Goal: Book appointment/travel/reservation

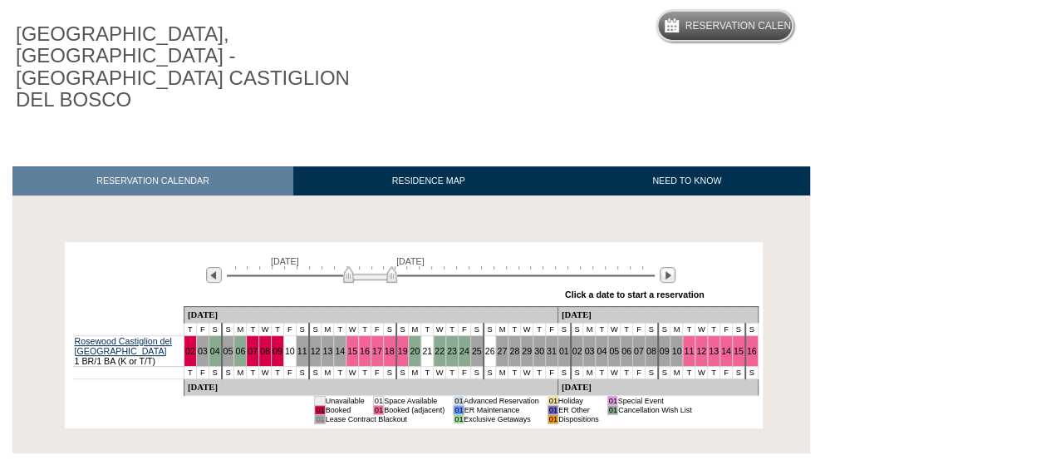
scroll to position [192, 0]
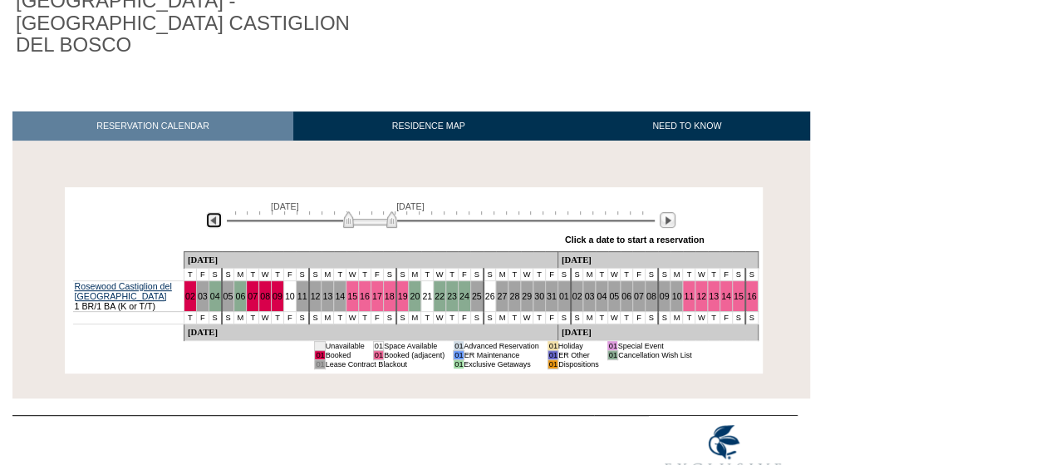
drag, startPoint x: 211, startPoint y: 179, endPoint x: 299, endPoint y: 178, distance: 88.1
click at [211, 212] on img at bounding box center [214, 220] width 16 height 16
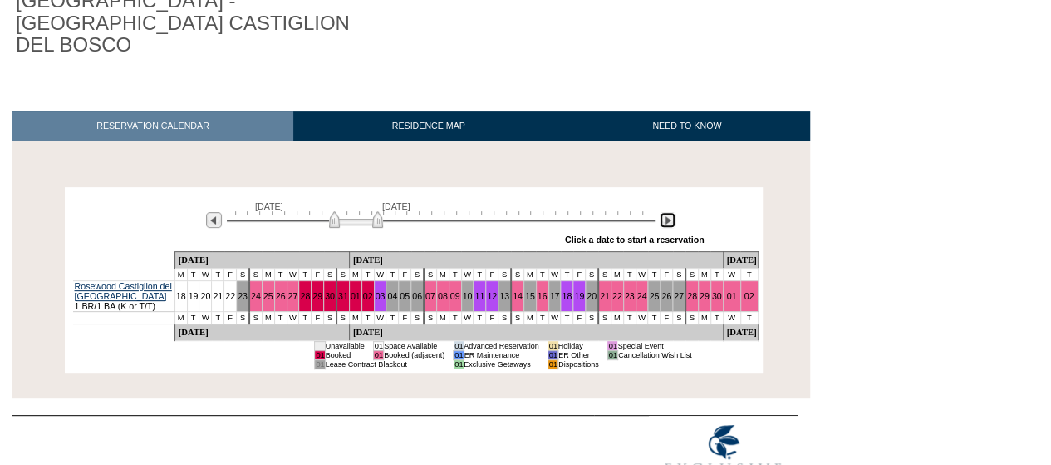
click at [666, 212] on img at bounding box center [668, 220] width 16 height 16
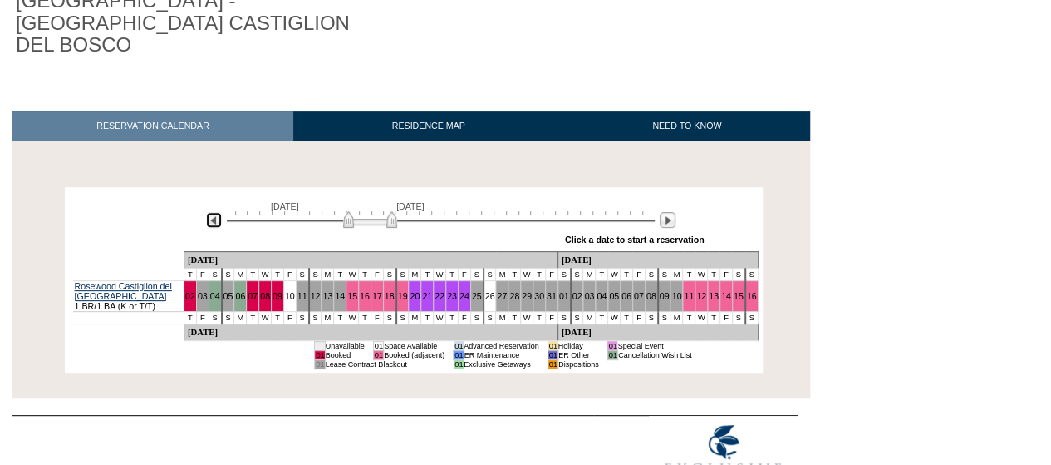
click at [216, 212] on img at bounding box center [214, 220] width 16 height 16
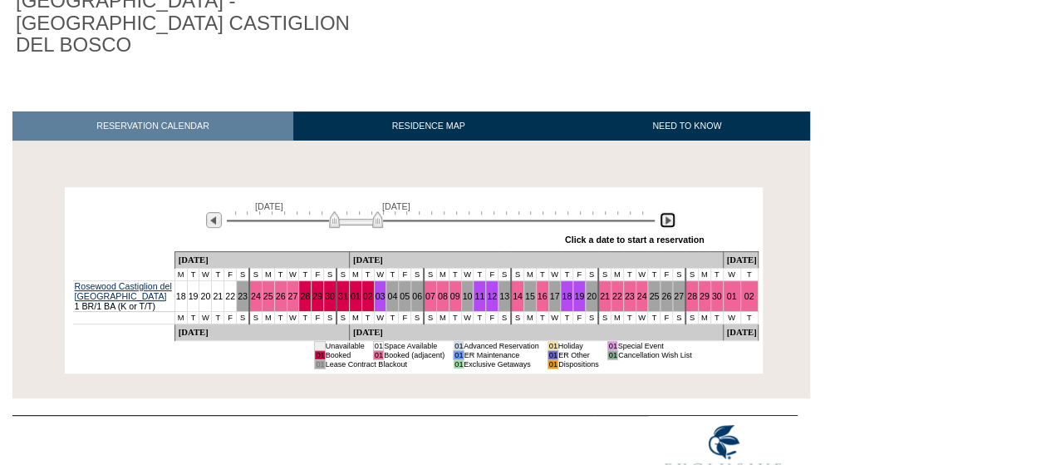
click at [670, 212] on img at bounding box center [668, 220] width 16 height 16
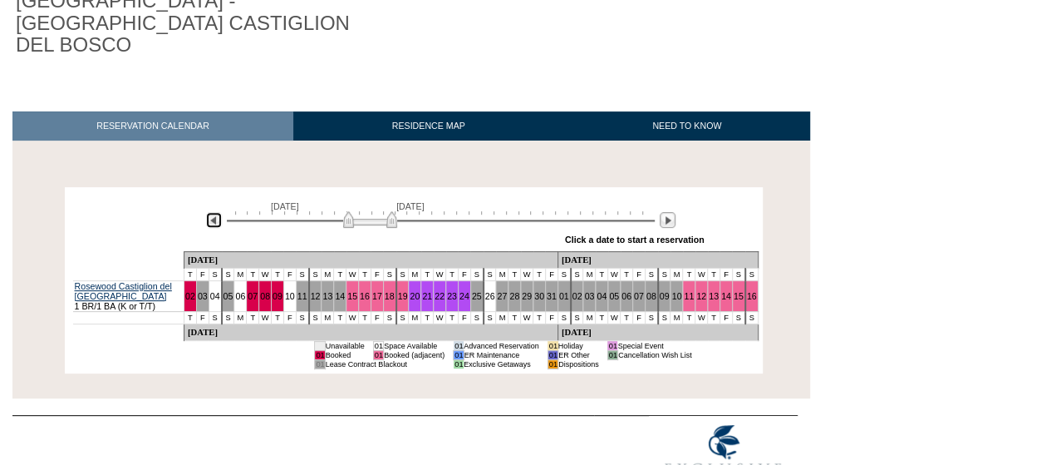
click at [215, 212] on img at bounding box center [214, 220] width 16 height 16
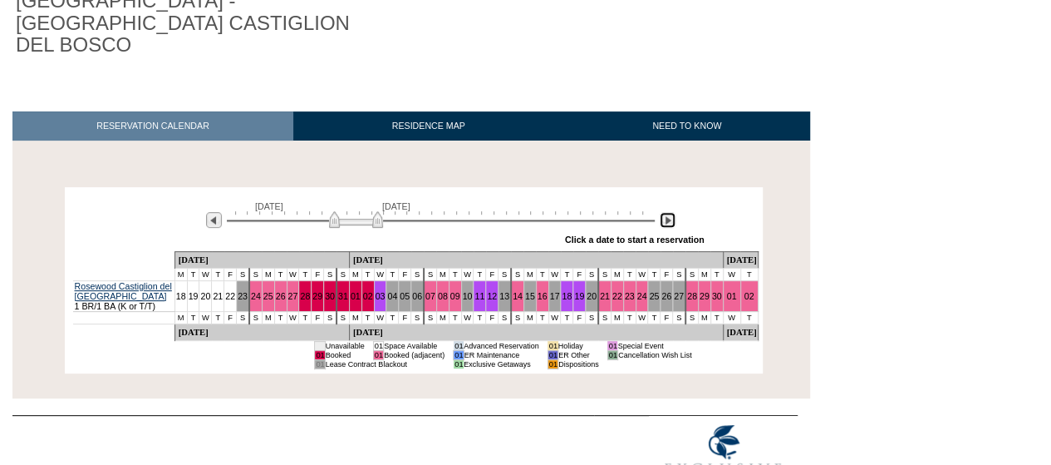
click at [671, 212] on img at bounding box center [668, 220] width 16 height 16
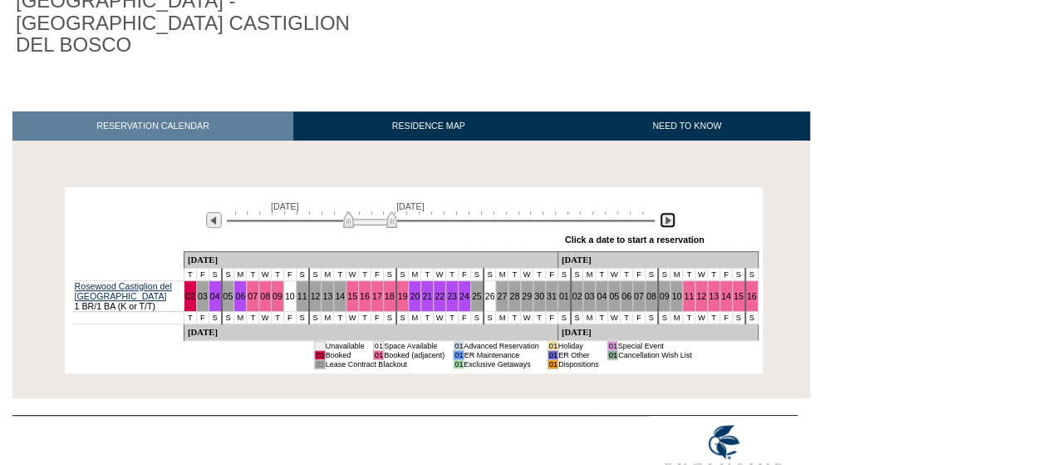
click at [671, 212] on img at bounding box center [668, 220] width 16 height 16
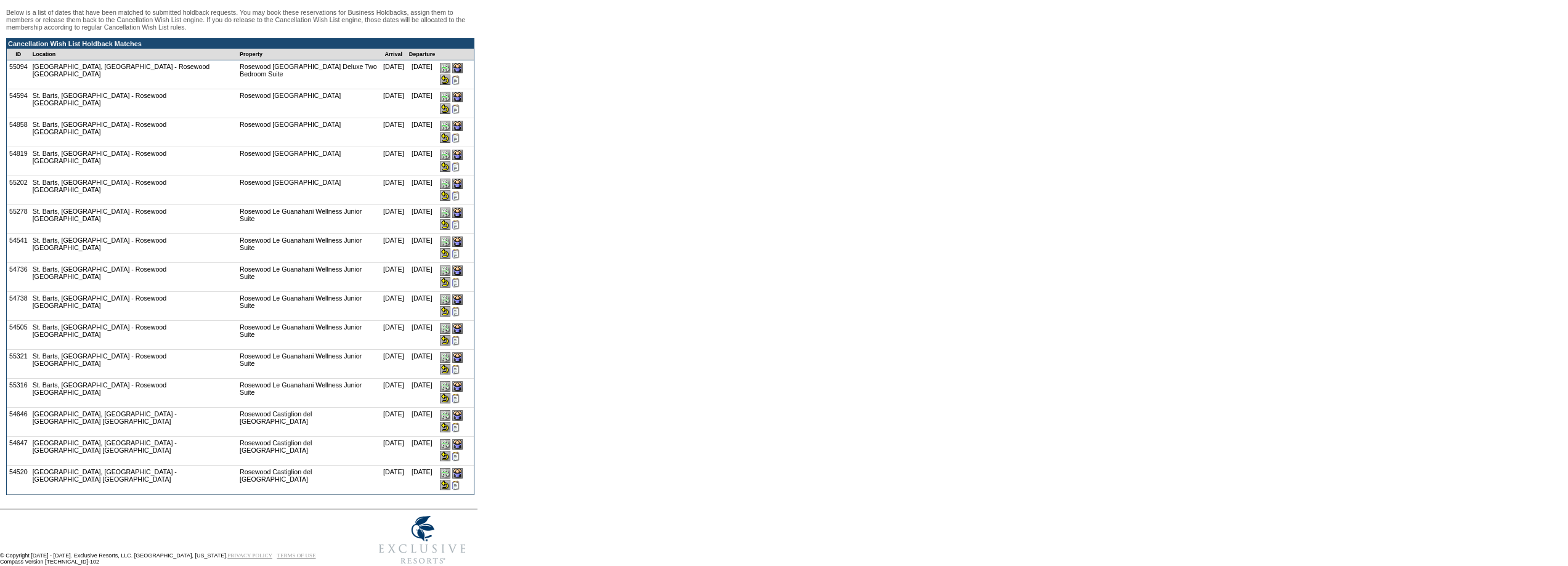
scroll to position [110, 0]
click at [450, 479] on input "image" at bounding box center [445, 485] width 10 height 10
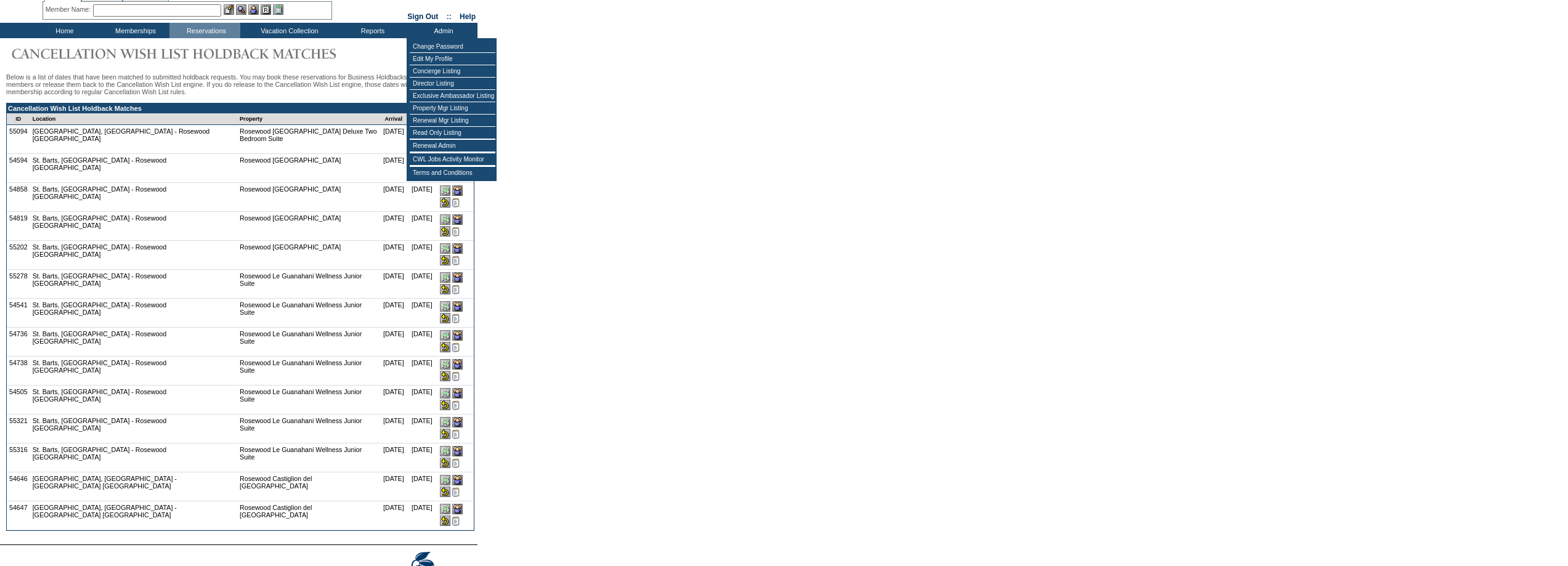
scroll to position [83, 0]
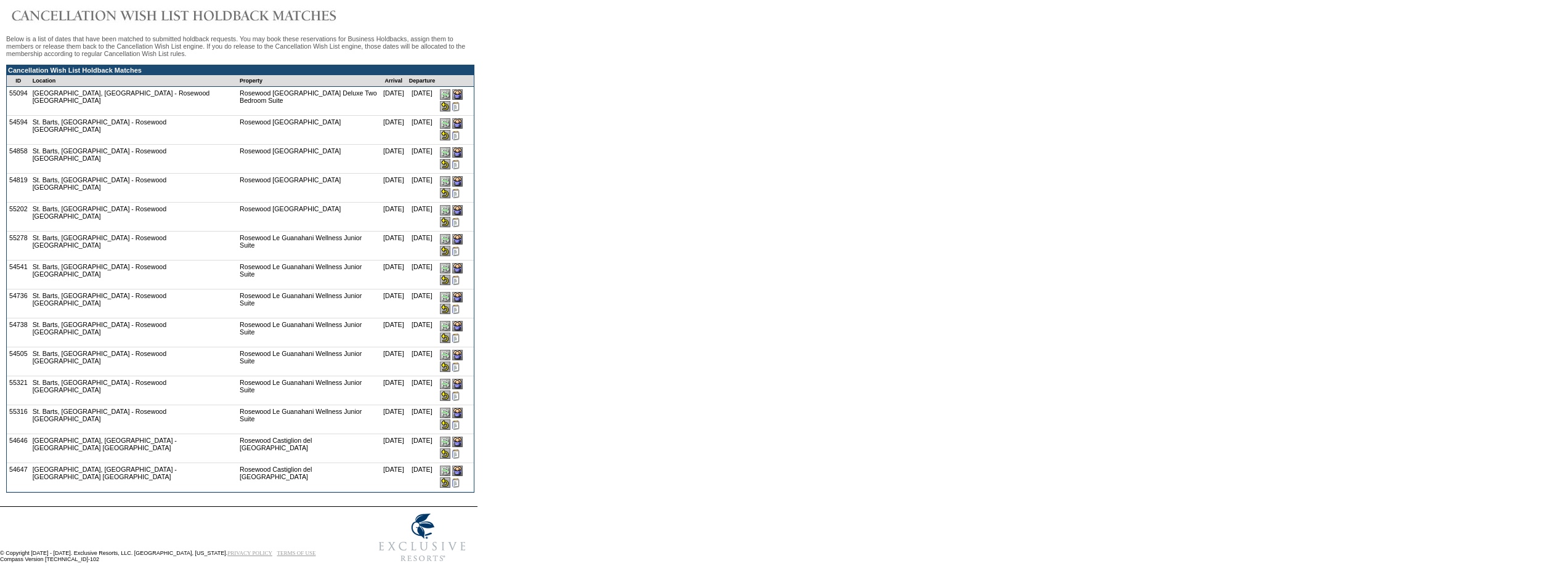
click at [450, 448] on input "image" at bounding box center [445, 453] width 10 height 10
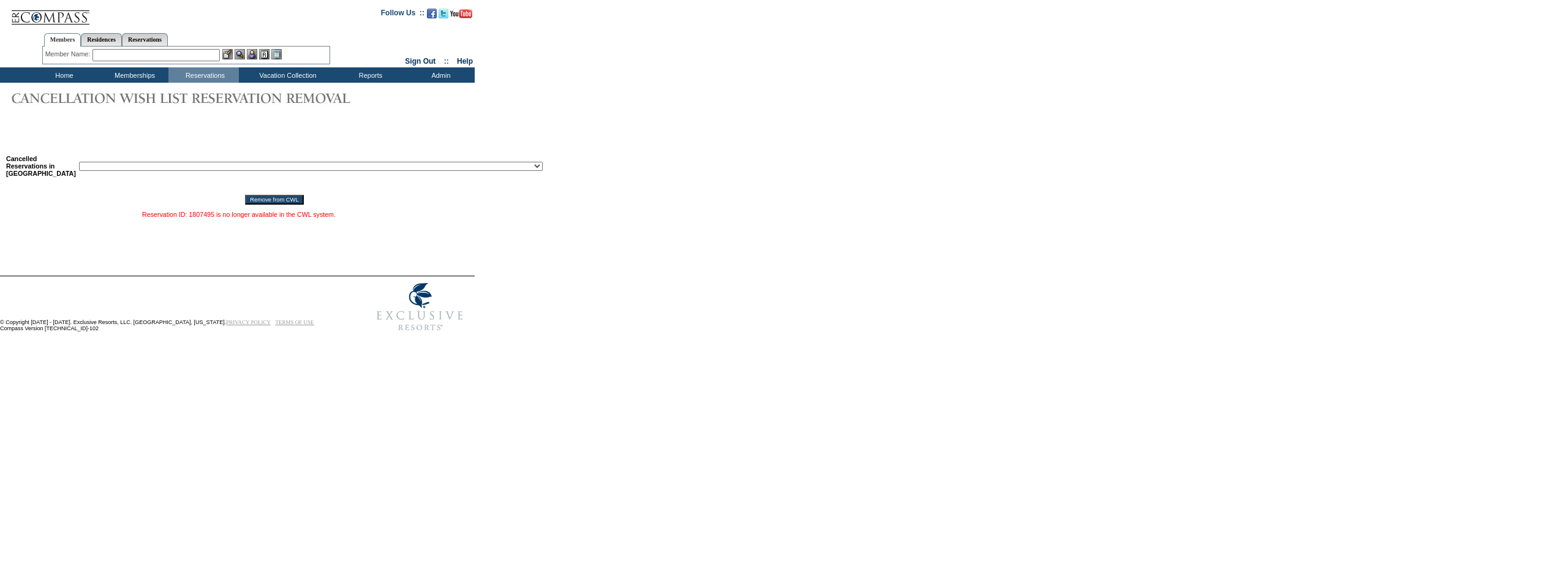
click at [223, 169] on select "Reservation ID: 1817610 (Miami Beach, Florida - 1 Hotel South Beach : 12/4/2025…" at bounding box center [310, 166] width 464 height 9
select select "1790997"
click at [79, 164] on select "Reservation ID: 1817610 (Miami Beach, Florida - 1 Hotel South Beach : 12/4/2025…" at bounding box center [310, 166] width 464 height 9
click at [245, 203] on input "Remove from CWL" at bounding box center [273, 199] width 58 height 10
